Goal: Entertainment & Leisure: Consume media (video, audio)

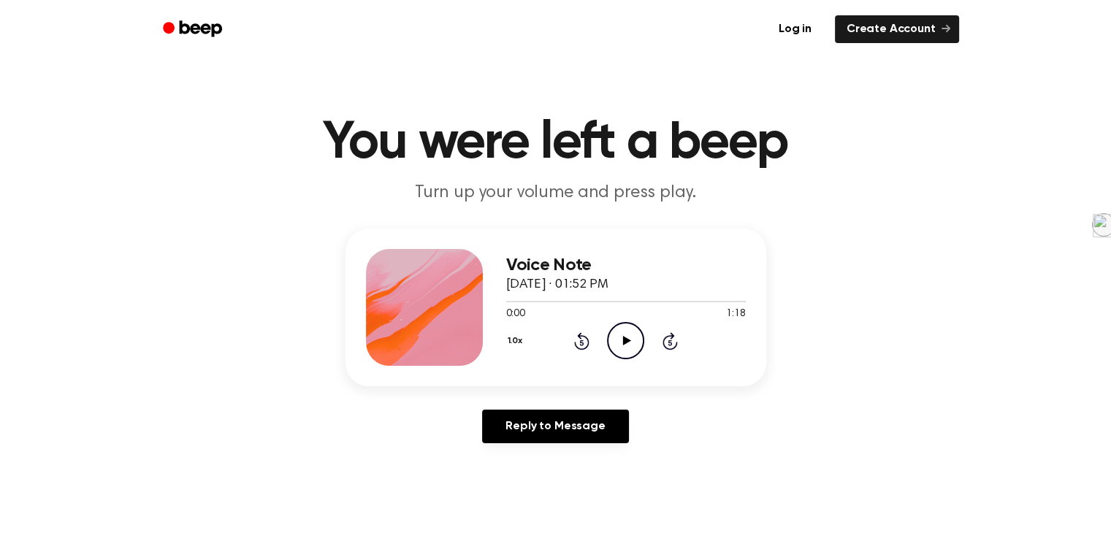
click at [627, 332] on icon "Play Audio" at bounding box center [625, 340] width 37 height 37
click at [628, 343] on icon "Play Audio" at bounding box center [625, 340] width 37 height 37
click at [631, 343] on icon "Pause Audio" at bounding box center [625, 340] width 37 height 37
click at [629, 340] on icon "Play Audio" at bounding box center [625, 340] width 37 height 37
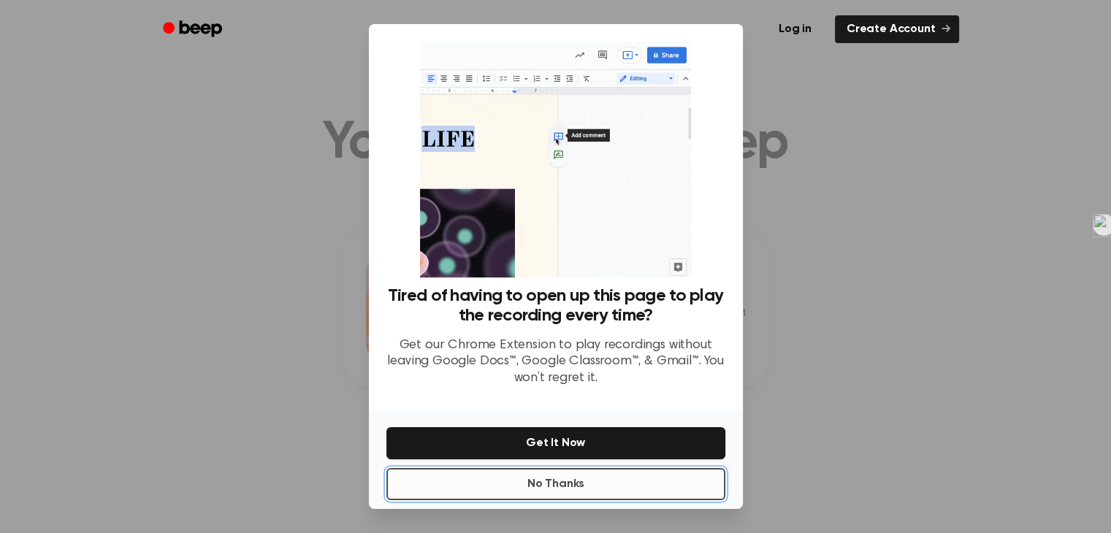
click at [575, 488] on button "No Thanks" at bounding box center [555, 484] width 339 height 32
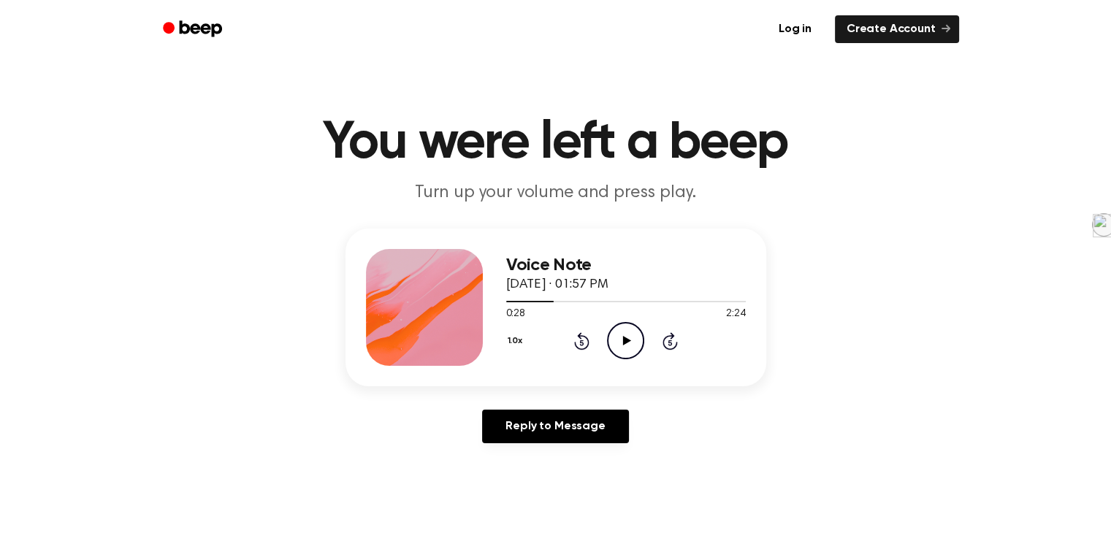
click at [619, 343] on icon "Play Audio" at bounding box center [625, 340] width 37 height 37
click at [624, 342] on icon at bounding box center [625, 340] width 7 height 9
click at [624, 342] on icon at bounding box center [627, 340] width 8 height 9
click at [635, 342] on icon "Pause Audio" at bounding box center [625, 340] width 37 height 37
click at [635, 342] on icon "Play Audio" at bounding box center [625, 340] width 37 height 37
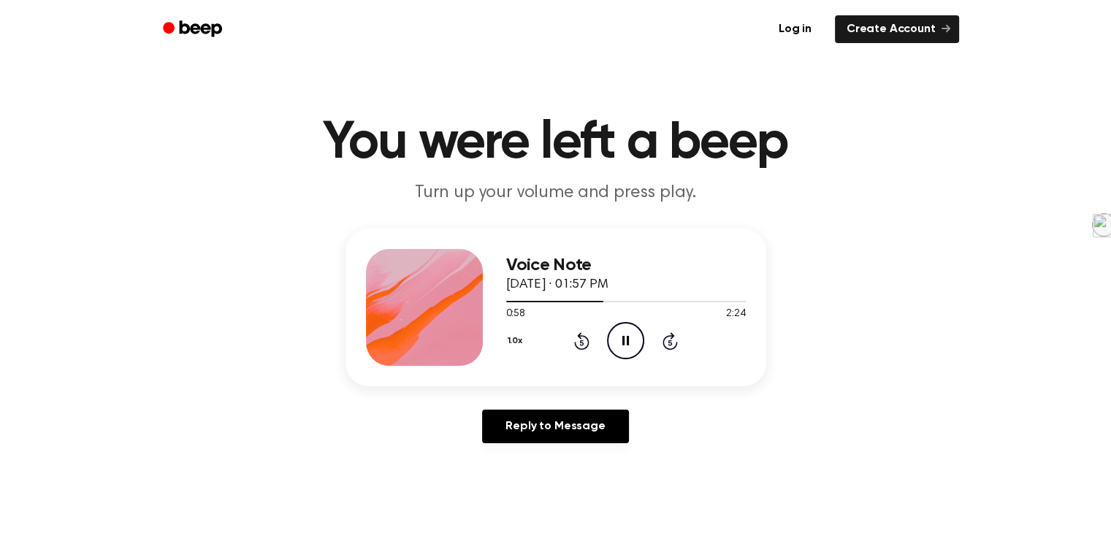
click at [635, 337] on icon "Pause Audio" at bounding box center [625, 340] width 37 height 37
click at [634, 337] on icon "Play Audio" at bounding box center [625, 340] width 37 height 37
click at [630, 339] on icon "Pause Audio" at bounding box center [625, 340] width 37 height 37
click at [630, 340] on icon "Play Audio" at bounding box center [625, 340] width 37 height 37
click at [630, 340] on icon "Pause Audio" at bounding box center [625, 340] width 37 height 37
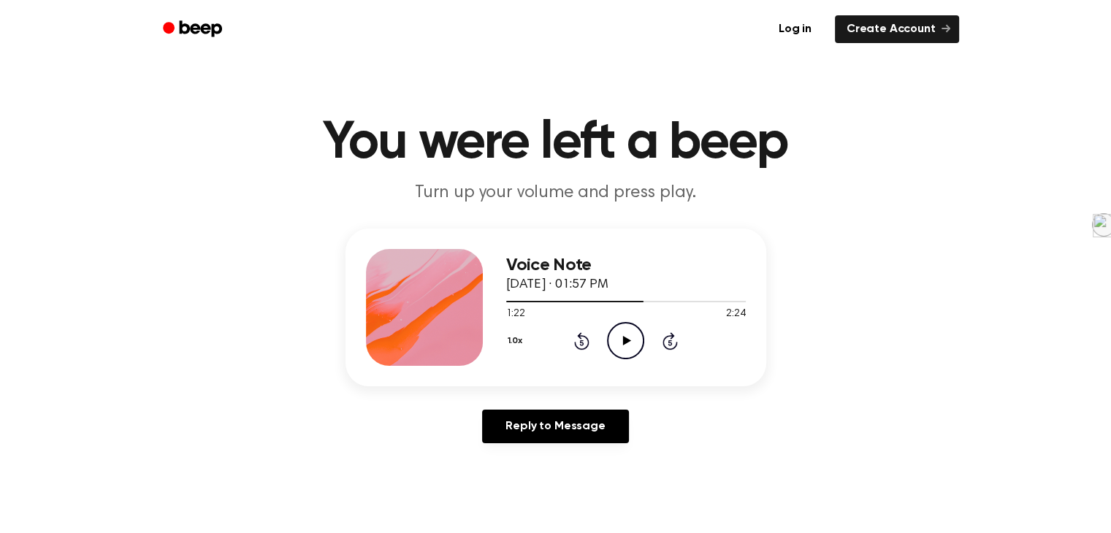
click at [630, 340] on icon at bounding box center [627, 340] width 8 height 9
click at [630, 340] on icon "Pause Audio" at bounding box center [625, 340] width 37 height 37
click at [630, 340] on icon at bounding box center [627, 340] width 8 height 9
click at [628, 339] on icon at bounding box center [625, 340] width 7 height 9
click at [628, 339] on icon "Play Audio" at bounding box center [625, 340] width 37 height 37
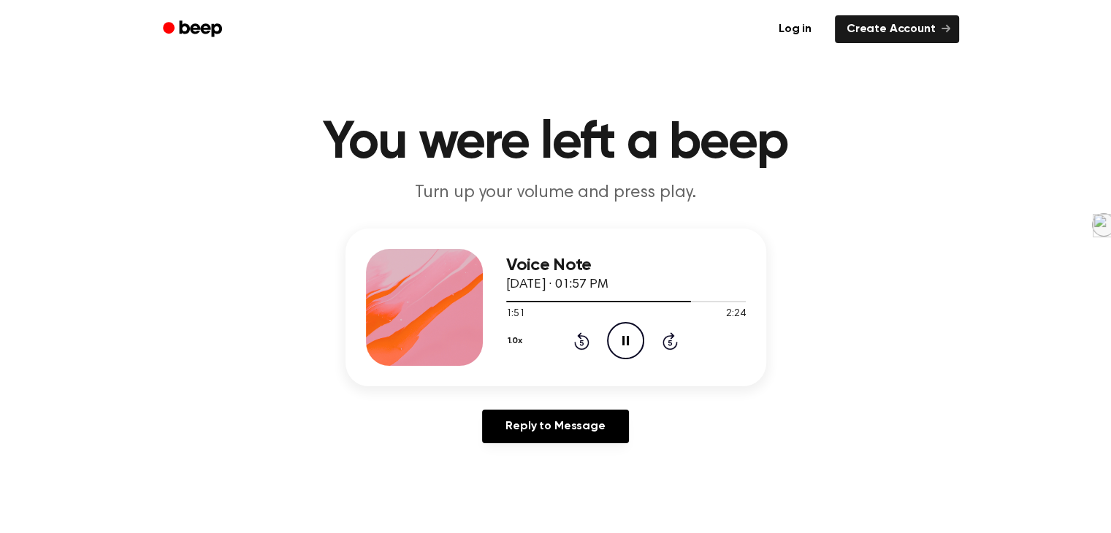
click at [625, 339] on icon "Pause Audio" at bounding box center [625, 340] width 37 height 37
click at [623, 338] on icon at bounding box center [627, 340] width 8 height 9
click at [630, 338] on icon "Pause Audio" at bounding box center [625, 340] width 37 height 37
click at [621, 342] on icon "Play Audio" at bounding box center [625, 340] width 37 height 37
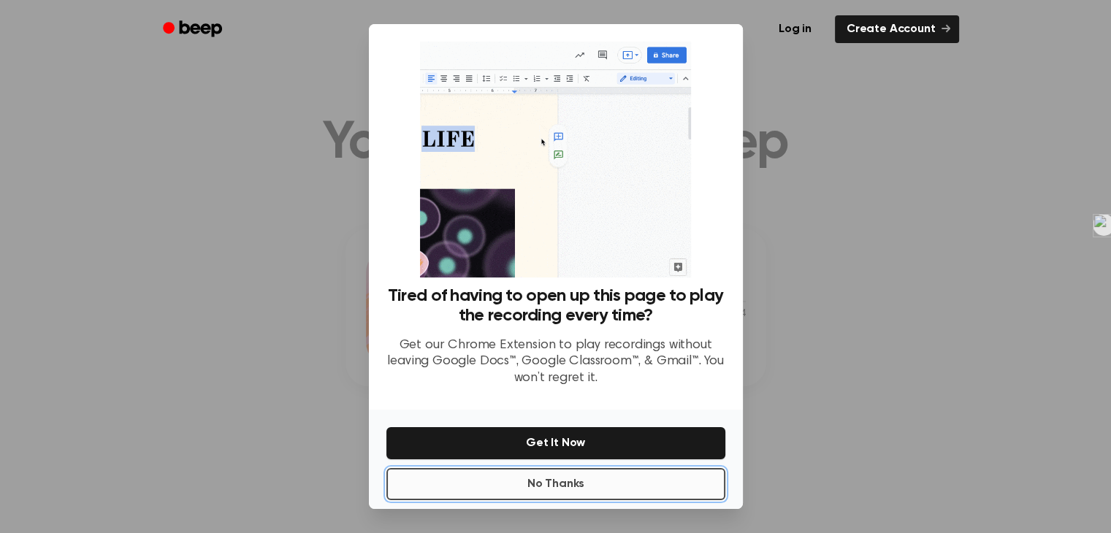
click at [600, 477] on button "No Thanks" at bounding box center [555, 484] width 339 height 32
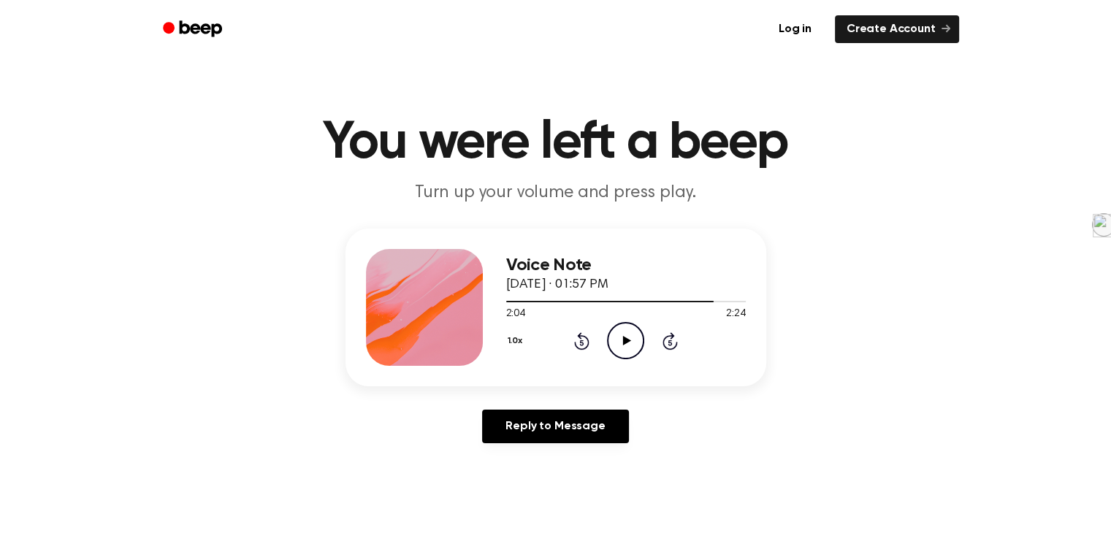
click at [627, 340] on icon at bounding box center [627, 340] width 8 height 9
click at [581, 348] on icon at bounding box center [581, 341] width 15 height 18
click at [630, 339] on icon "Pause Audio" at bounding box center [625, 340] width 37 height 37
click at [633, 337] on icon "Play Audio" at bounding box center [625, 340] width 37 height 37
